Goal: Book appointment/travel/reservation

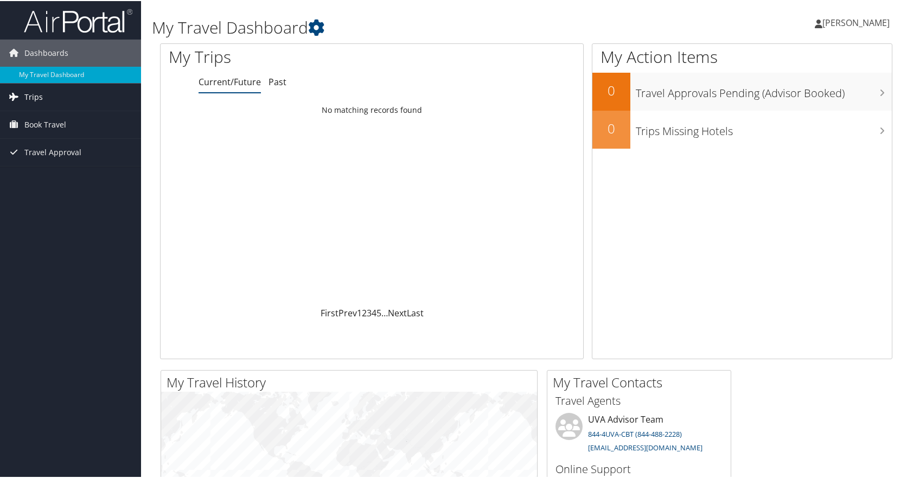
click at [40, 96] on span "Trips" at bounding box center [33, 95] width 18 height 27
click at [53, 169] on span "Book Travel" at bounding box center [45, 172] width 42 height 27
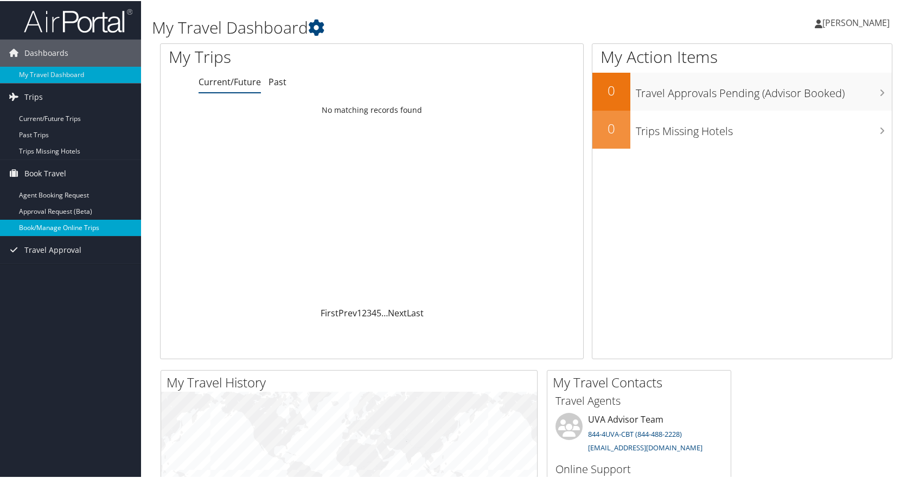
click at [70, 231] on link "Book/Manage Online Trips" at bounding box center [70, 227] width 141 height 16
